Goal: Transaction & Acquisition: Obtain resource

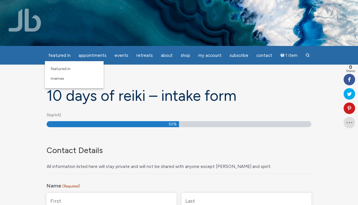
click at [32, 16] on img at bounding box center [25, 20] width 32 height 23
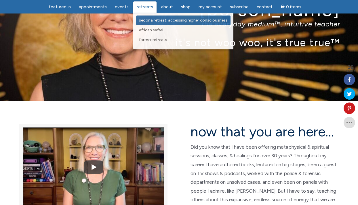
scroll to position [54, 0]
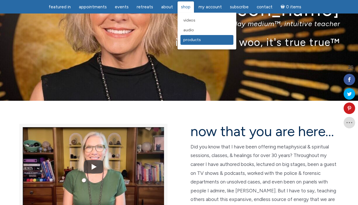
click at [185, 40] on span "Products" at bounding box center [192, 39] width 18 height 5
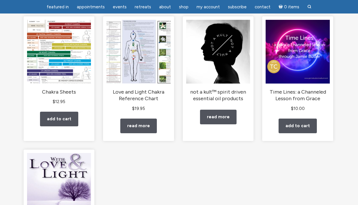
scroll to position [87, 0]
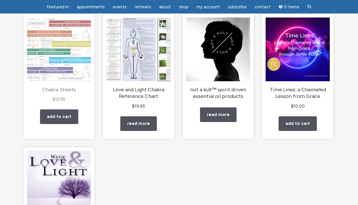
click at [66, 88] on h2 "Chakra Sheets" at bounding box center [59, 89] width 64 height 7
